Goal: Communication & Community: Answer question/provide support

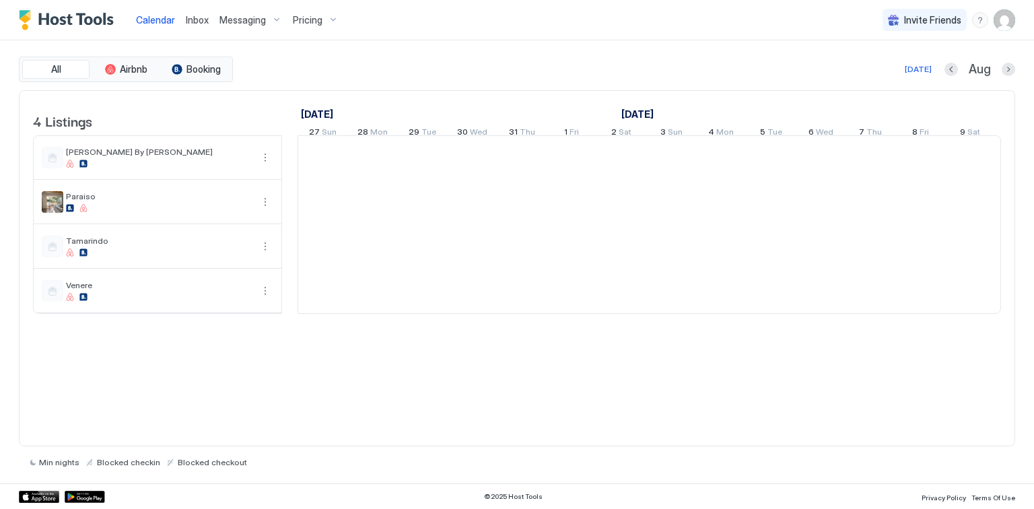
scroll to position [0, 748]
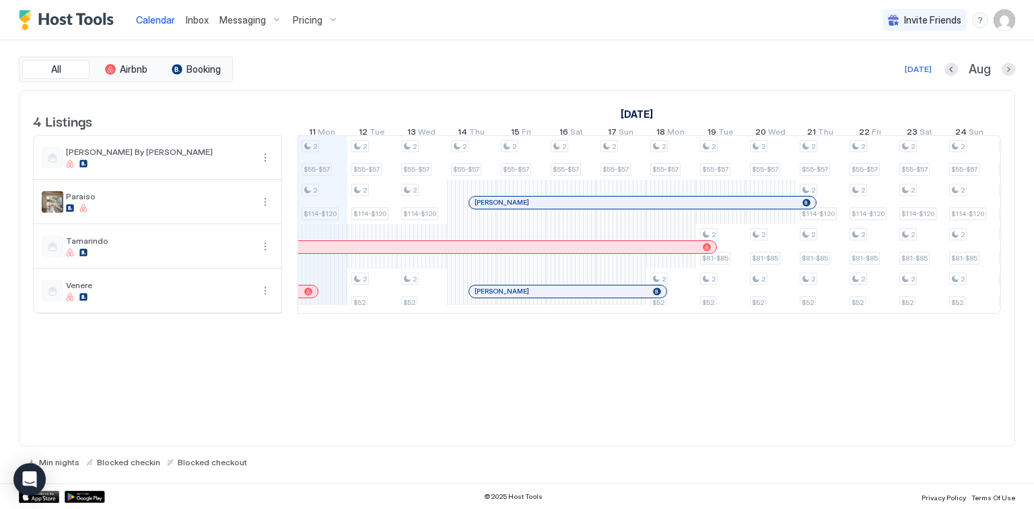
click at [193, 19] on span "Inbox" at bounding box center [197, 19] width 23 height 11
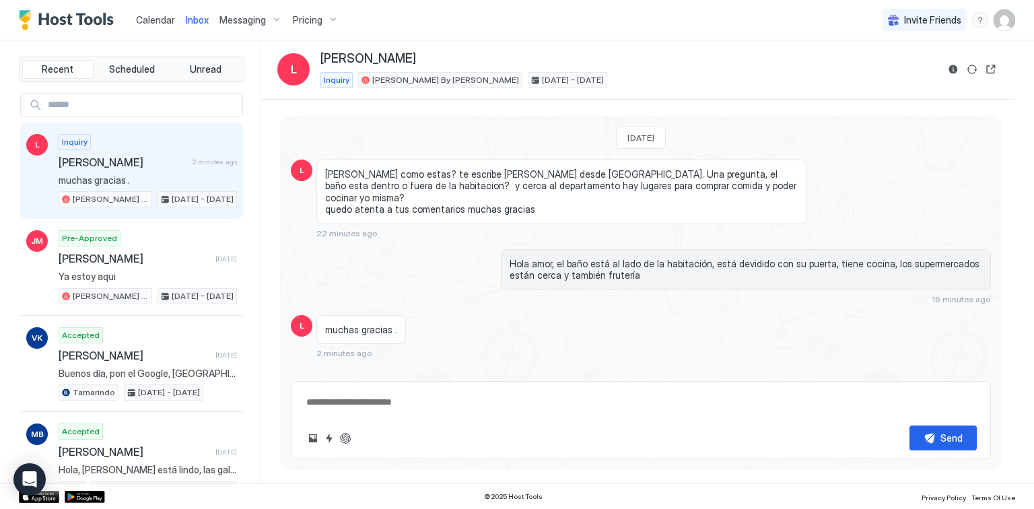
click at [293, 67] on span "L" at bounding box center [294, 69] width 6 height 16
click at [168, 22] on span "Calendar" at bounding box center [155, 19] width 39 height 11
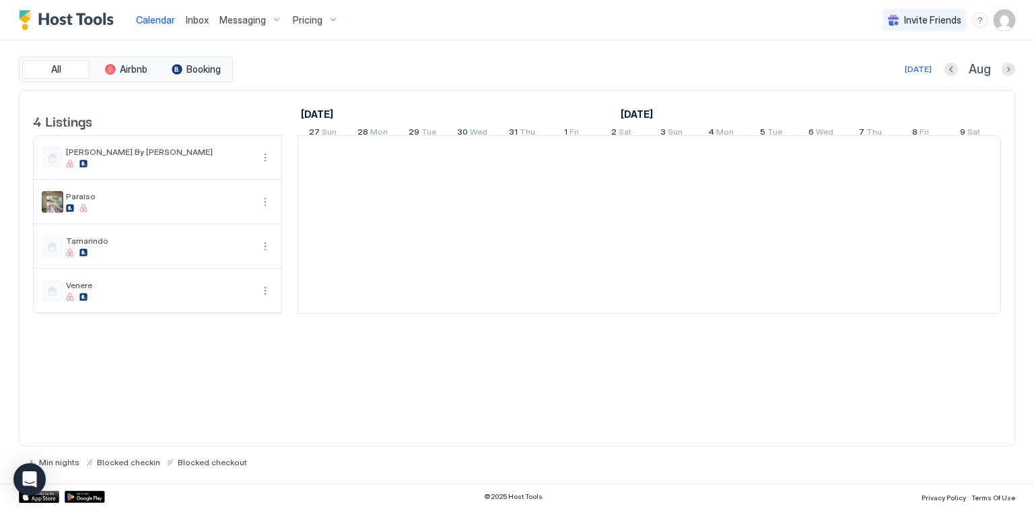
scroll to position [0, 748]
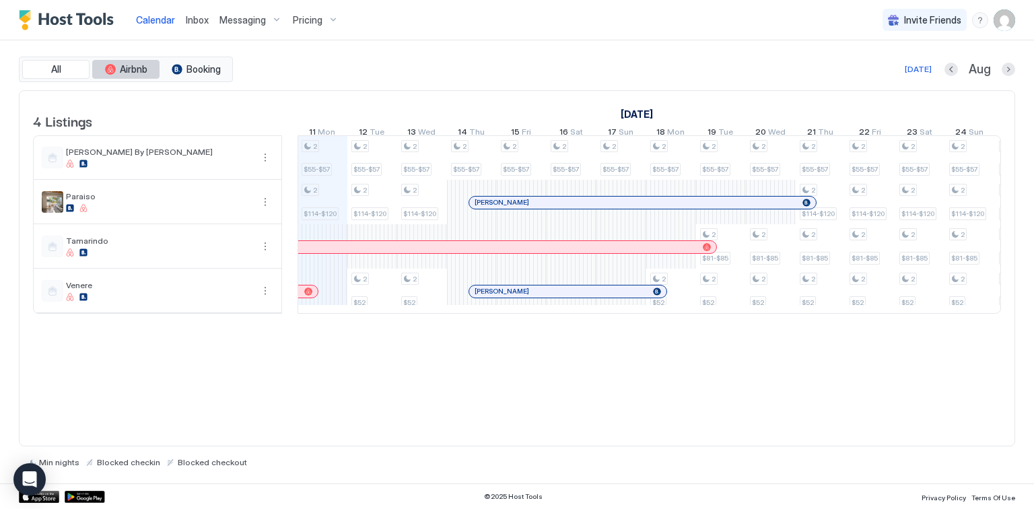
click at [147, 73] on button "Airbnb" at bounding box center [125, 69] width 67 height 19
click at [257, 19] on span "Messaging" at bounding box center [243, 20] width 46 height 12
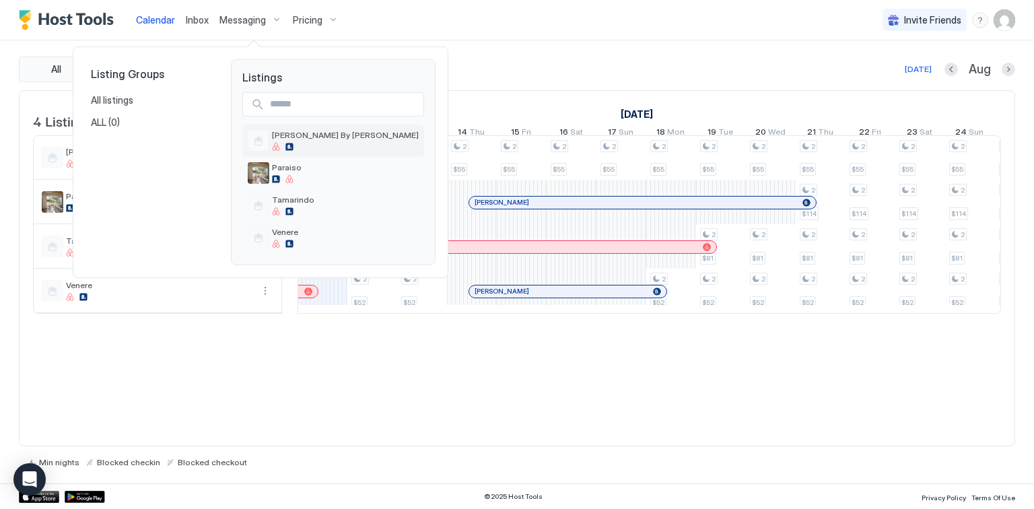
click at [298, 137] on span "[PERSON_NAME] By [PERSON_NAME]" at bounding box center [345, 135] width 147 height 10
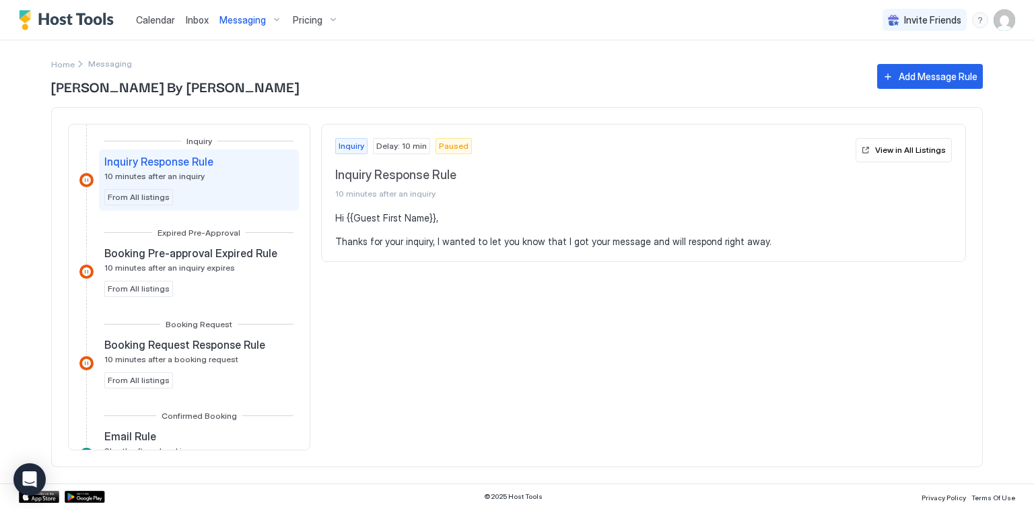
click at [202, 19] on span "Inbox" at bounding box center [197, 19] width 23 height 11
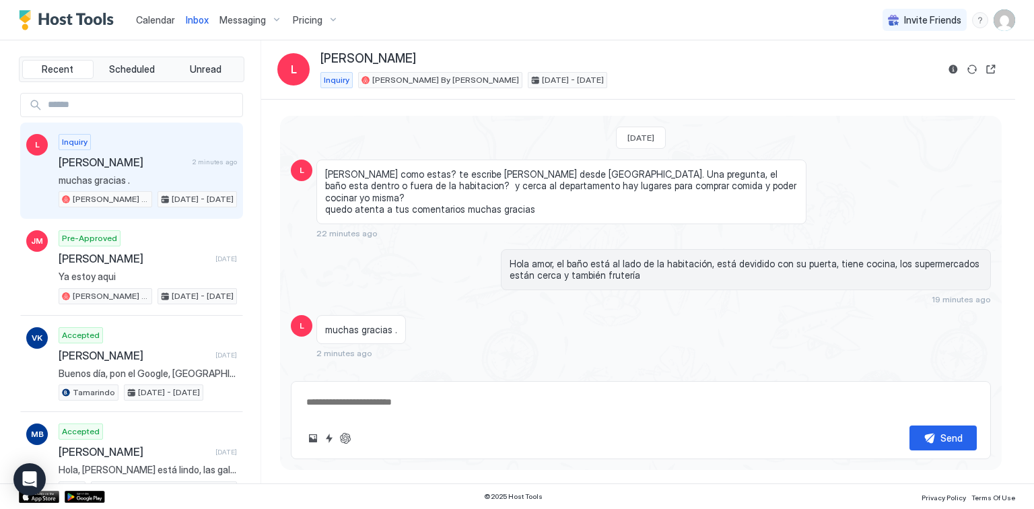
click at [274, 22] on div "Messaging" at bounding box center [250, 20] width 73 height 23
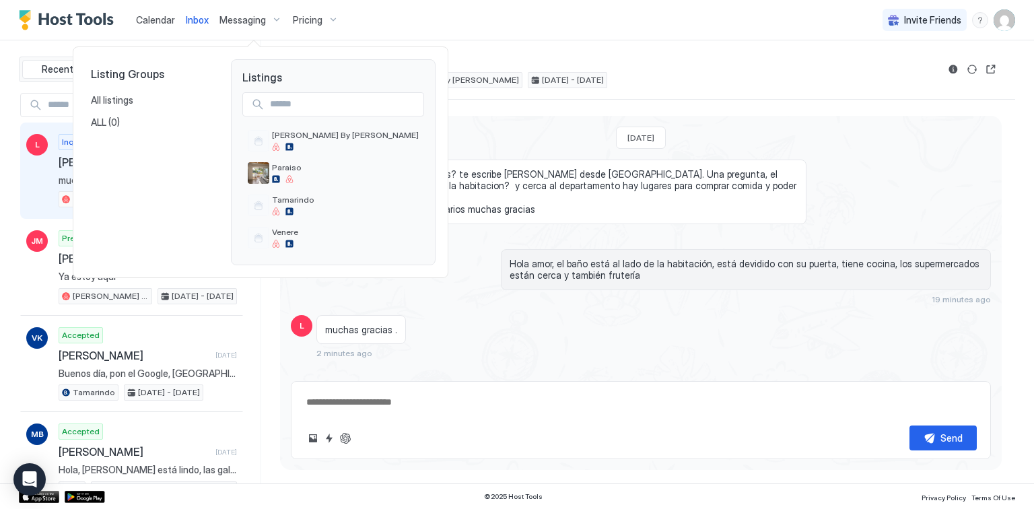
drag, startPoint x: 189, startPoint y: 17, endPoint x: 190, endPoint y: 32, distance: 15.5
click at [189, 18] on div at bounding box center [517, 254] width 1034 height 509
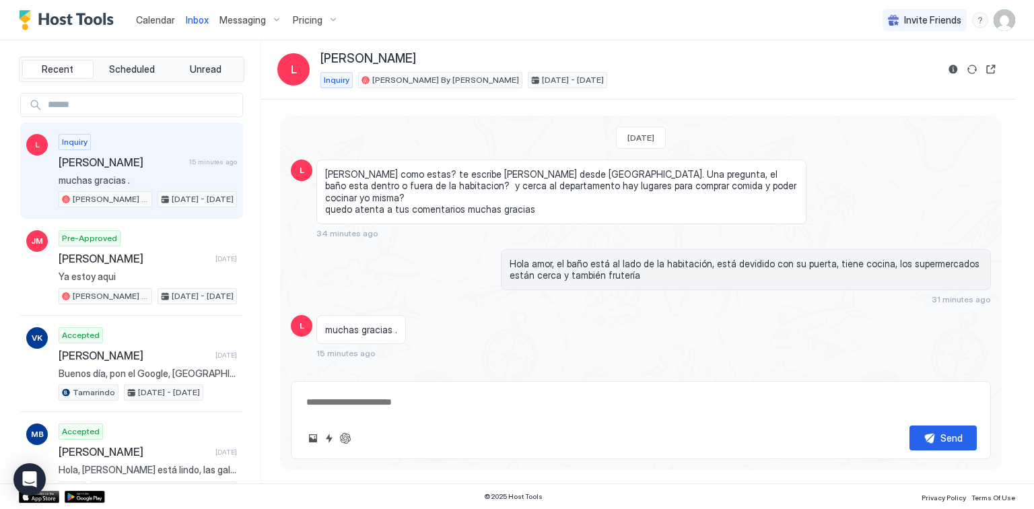
type textarea "*"
